Goal: Navigation & Orientation: Find specific page/section

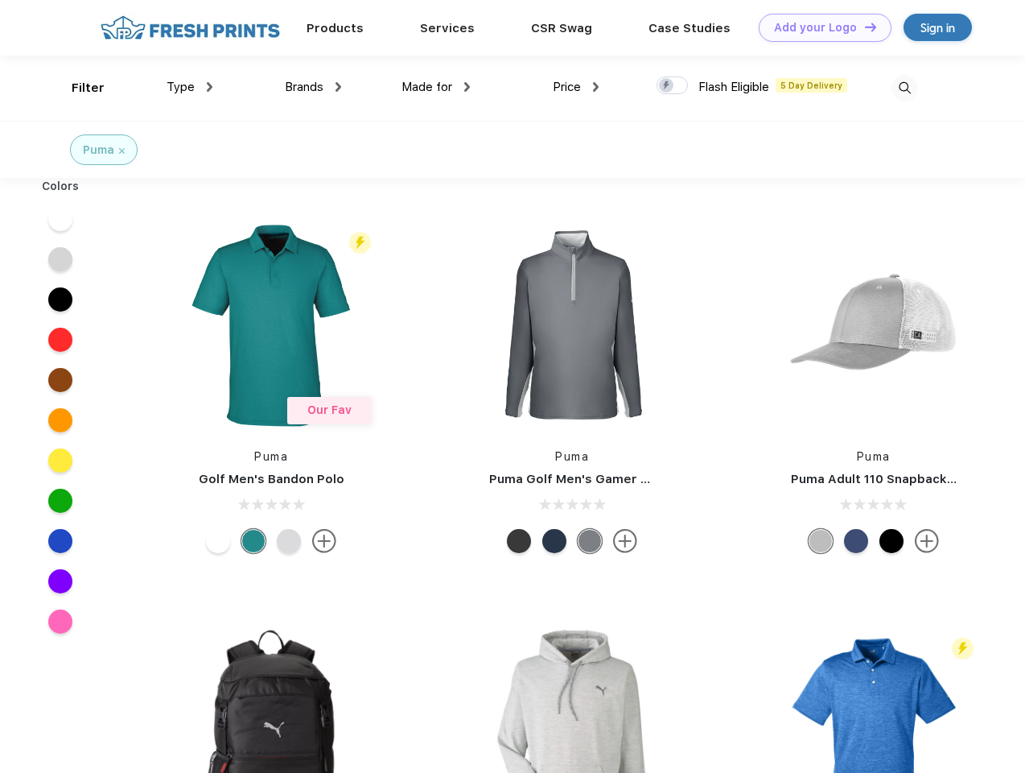
scroll to position [1, 0]
click at [819, 27] on link "Add your Logo Design Tool" at bounding box center [825, 28] width 133 height 28
click at [0, 0] on div "Design Tool" at bounding box center [0, 0] width 0 height 0
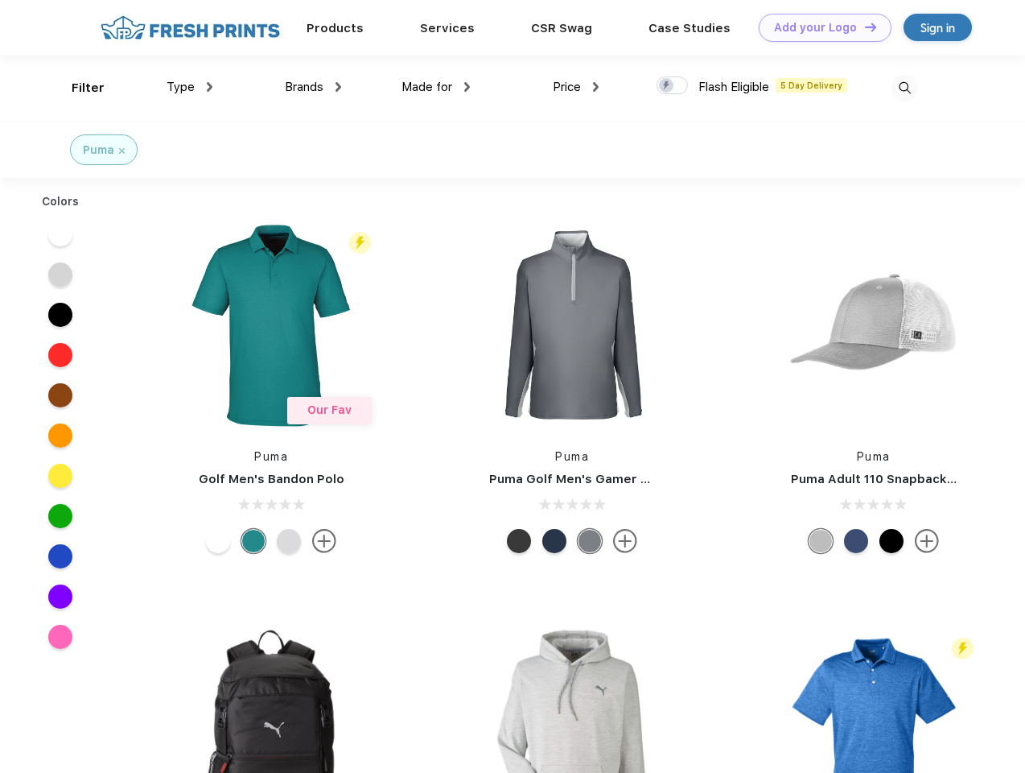
click at [864, 27] on link "Add your Logo Design Tool" at bounding box center [825, 28] width 133 height 28
click at [77, 88] on div "Filter" at bounding box center [88, 88] width 33 height 19
click at [190, 87] on span "Type" at bounding box center [181, 87] width 28 height 14
click at [313, 87] on span "Brands" at bounding box center [304, 87] width 39 height 14
click at [436, 87] on span "Made for" at bounding box center [427, 87] width 51 height 14
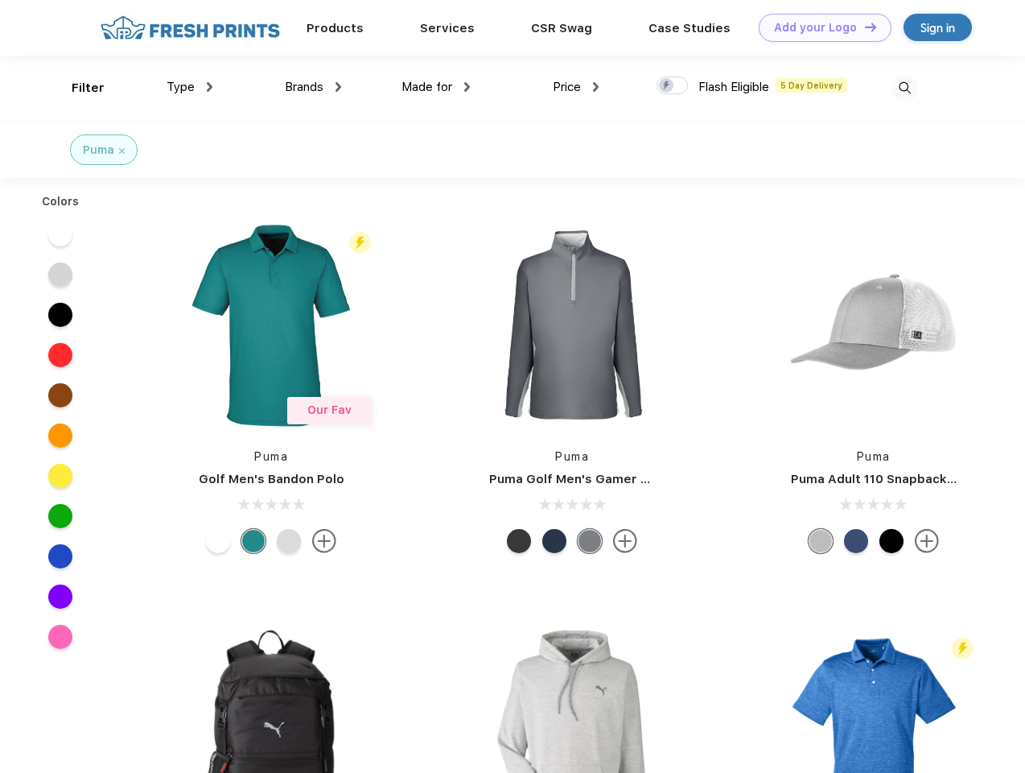
click at [576, 87] on span "Price" at bounding box center [567, 87] width 28 height 14
click at [673, 86] on div at bounding box center [672, 85] width 31 height 18
click at [667, 86] on input "checkbox" at bounding box center [662, 81] width 10 height 10
click at [905, 88] on img at bounding box center [905, 88] width 27 height 27
